Goal: Navigation & Orientation: Find specific page/section

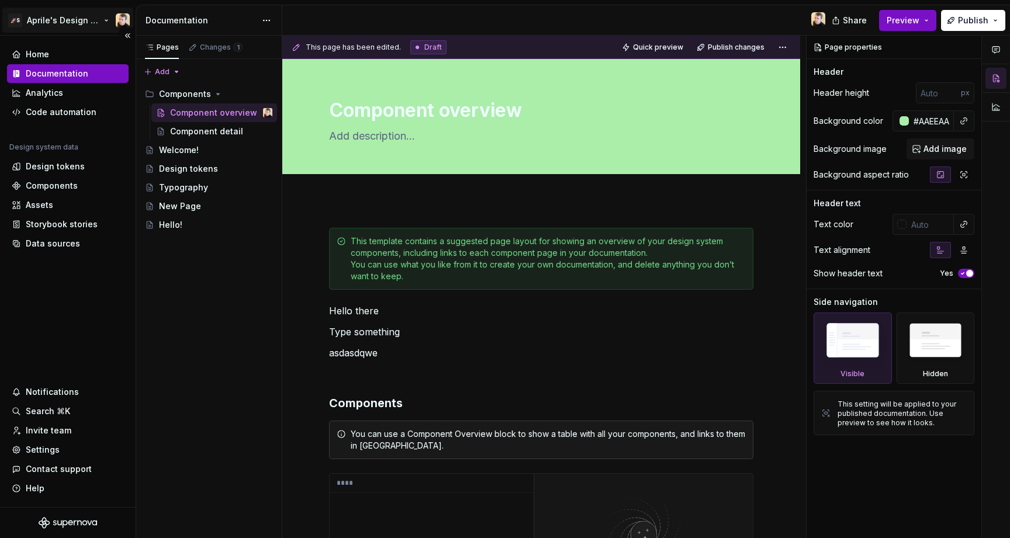
click at [83, 18] on html "🚀S Aprile's Design System Home Documentation Analytics Code automation Design s…" at bounding box center [505, 269] width 1010 height 538
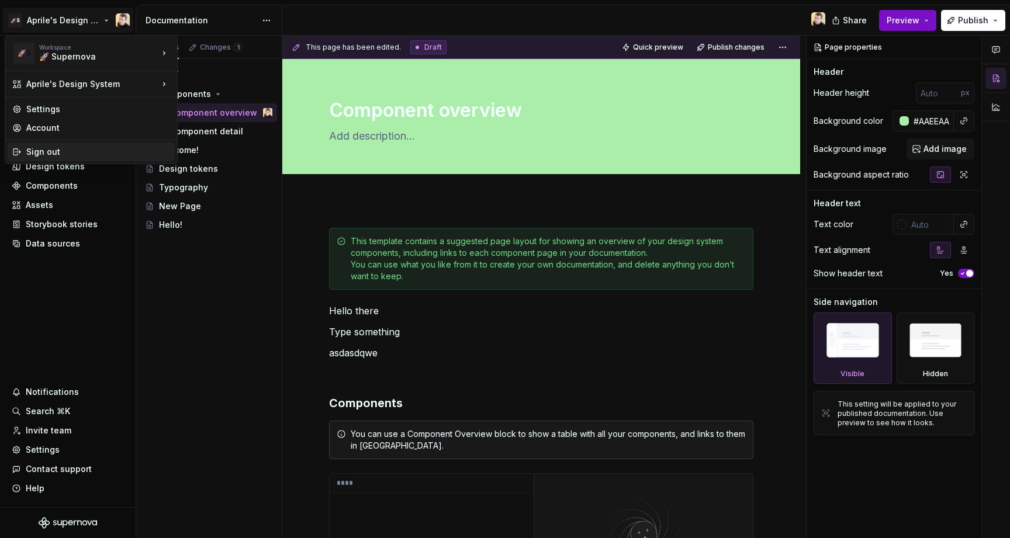
click at [50, 151] on div "Sign out" at bounding box center [98, 152] width 144 height 12
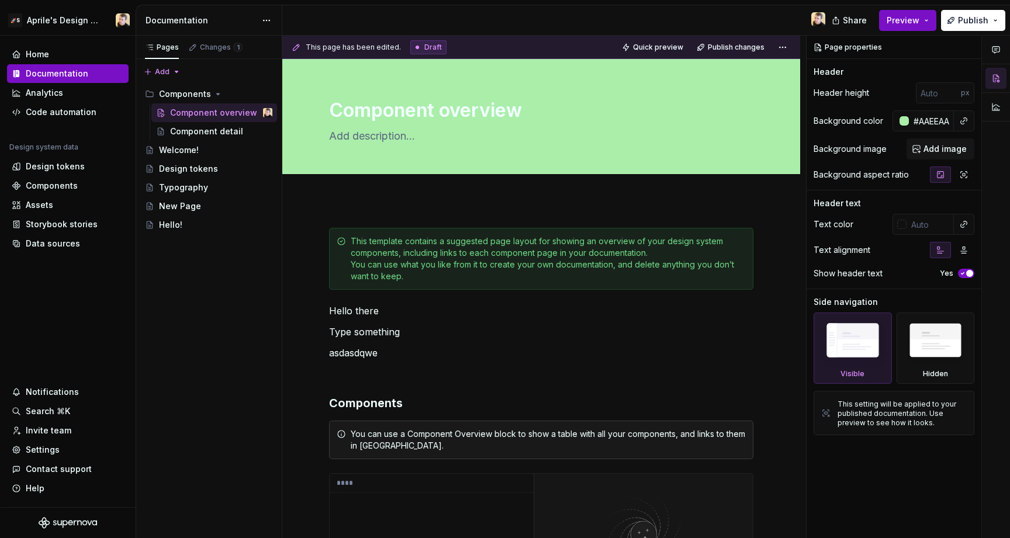
type textarea "*"
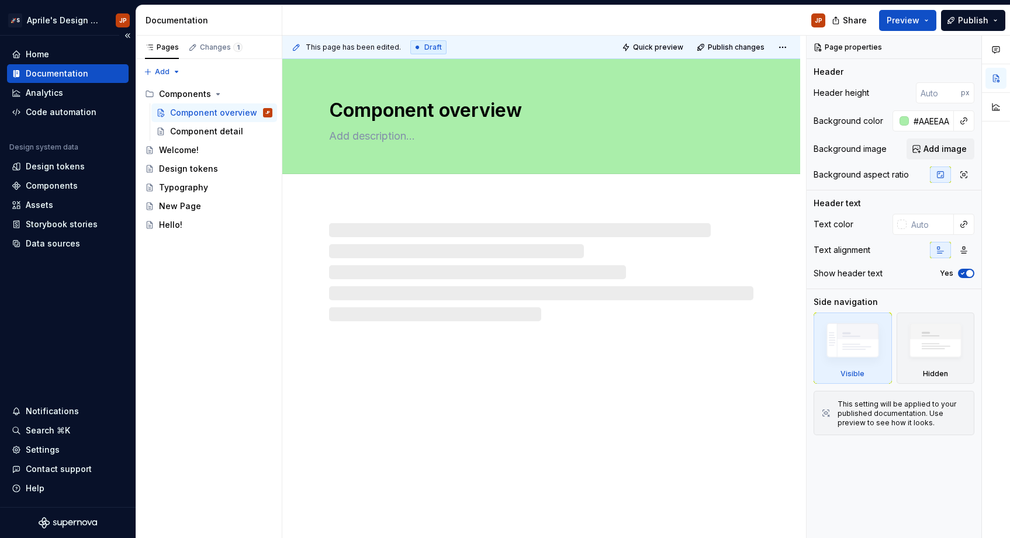
type textarea "*"
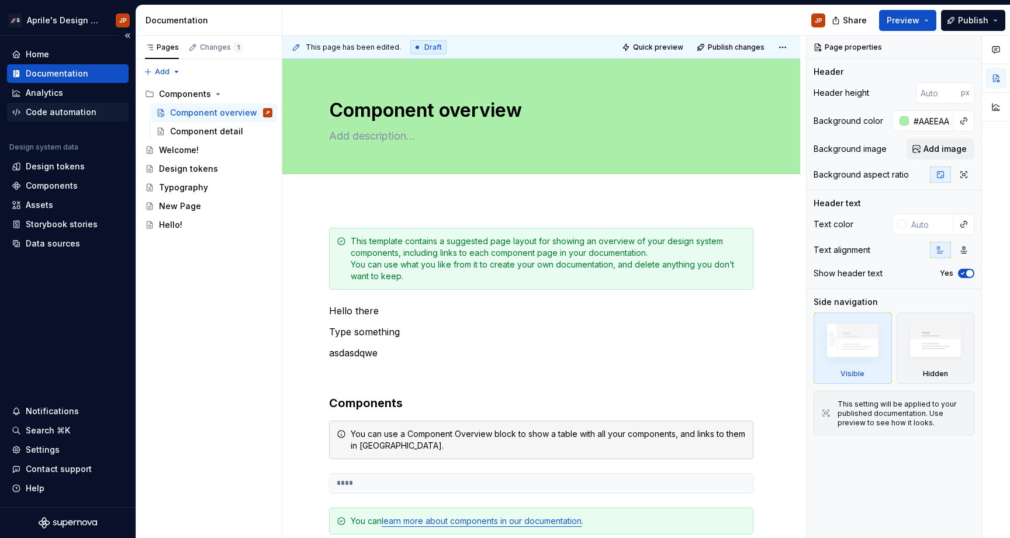
click at [64, 108] on div "Code automation" at bounding box center [61, 112] width 71 height 12
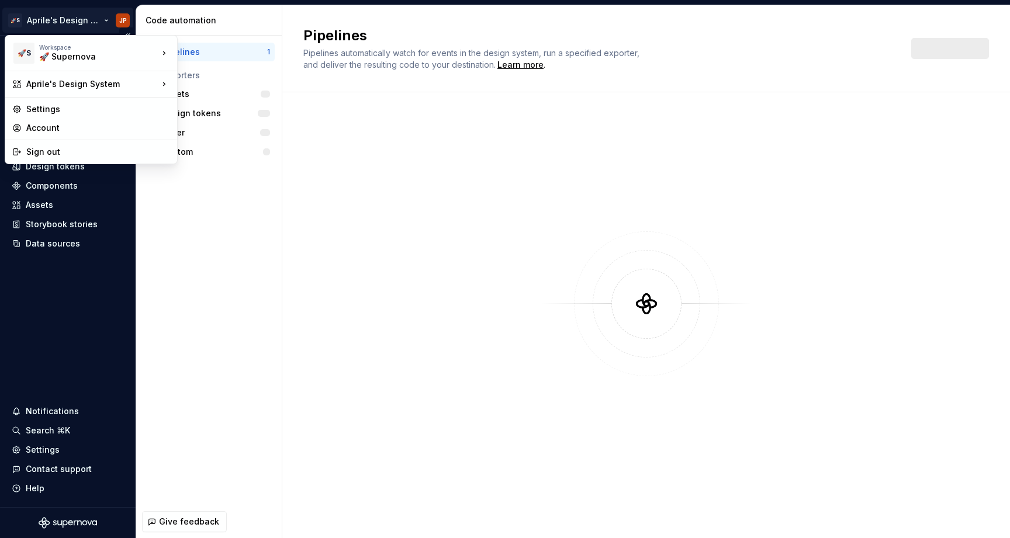
click at [60, 19] on html "🚀S Aprile's Design System JP Home Documentation Analytics Code automation Desig…" at bounding box center [505, 269] width 1010 height 538
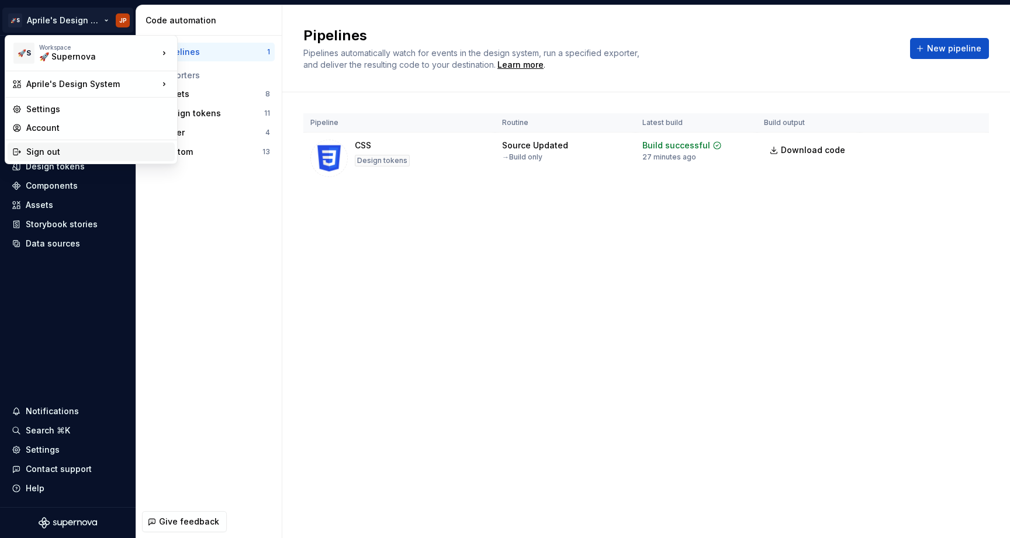
click at [48, 155] on div "Sign out" at bounding box center [98, 152] width 144 height 12
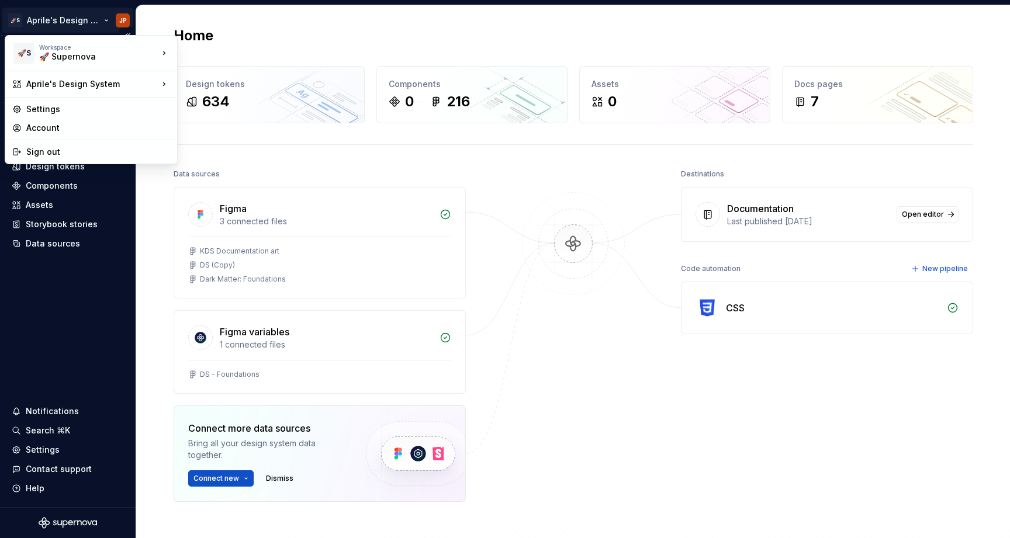
click at [67, 22] on html "🚀S Aprile's Design System JP Home Documentation Analytics Code automation Desig…" at bounding box center [505, 269] width 1010 height 538
